Goal: Navigation & Orientation: Go to known website

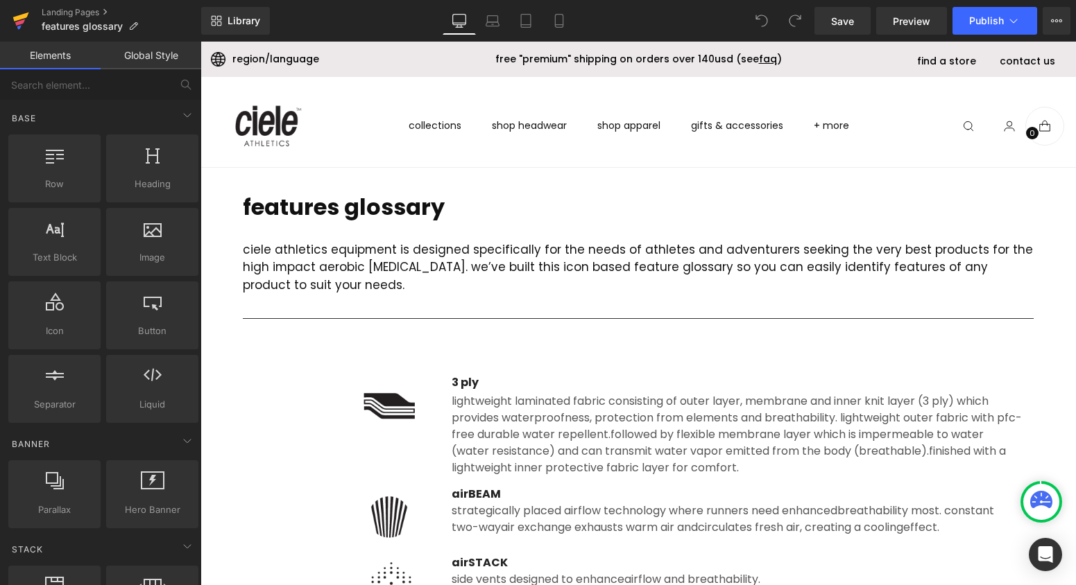
click at [20, 14] on icon at bounding box center [20, 20] width 17 height 35
